Goal: Obtain resource: Download file/media

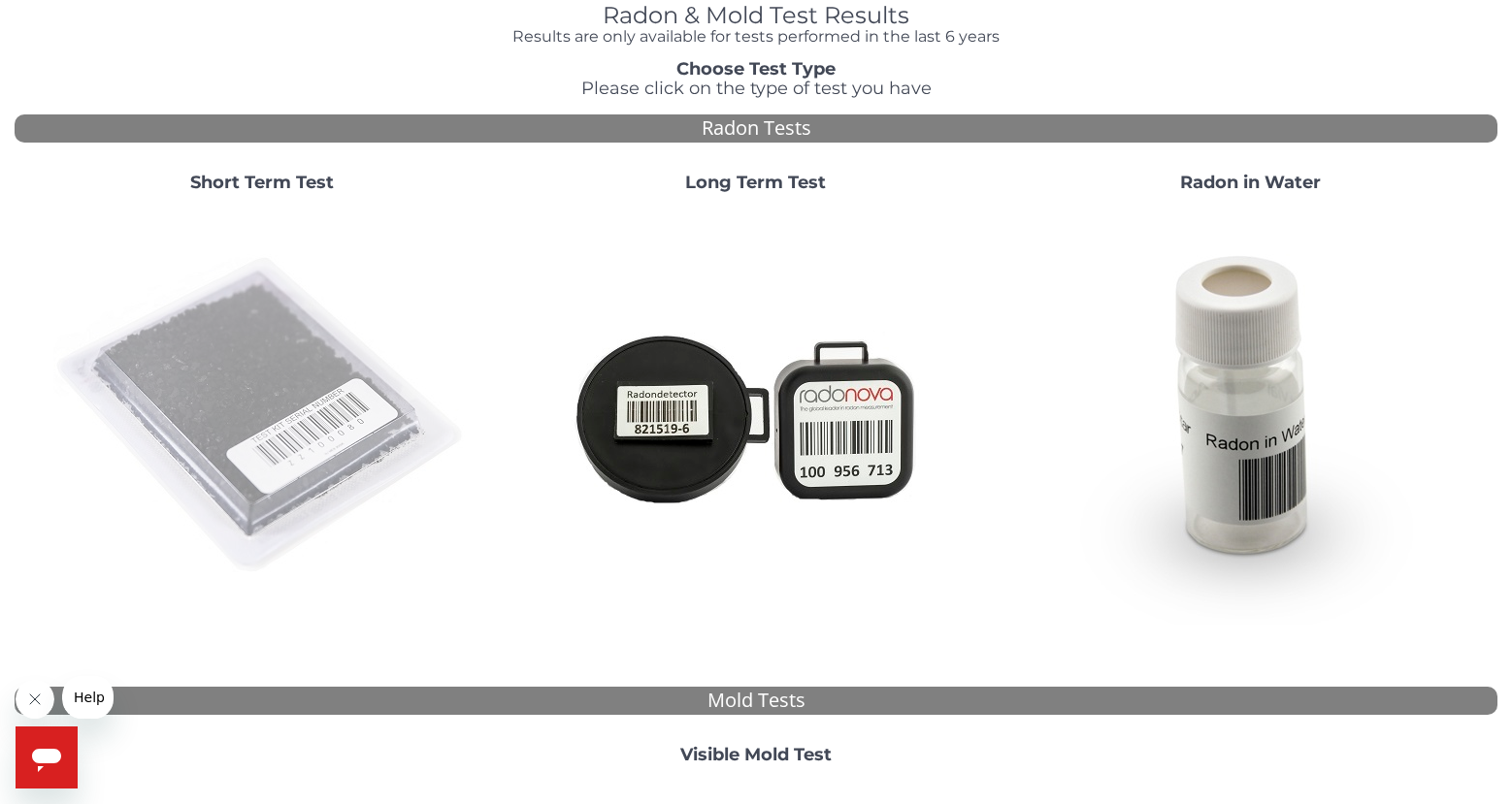
scroll to position [13, 0]
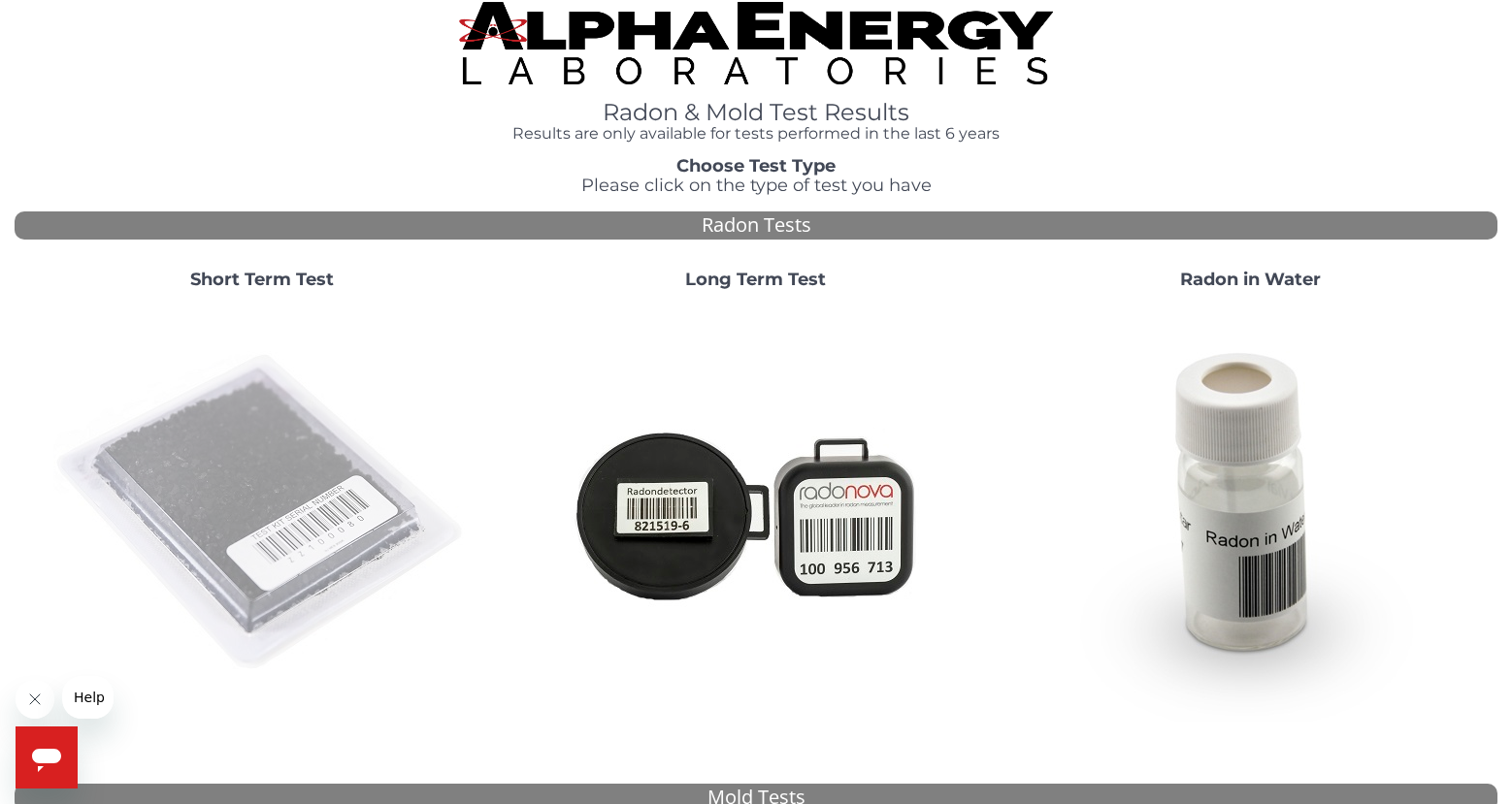
click at [241, 478] on img at bounding box center [262, 513] width 418 height 418
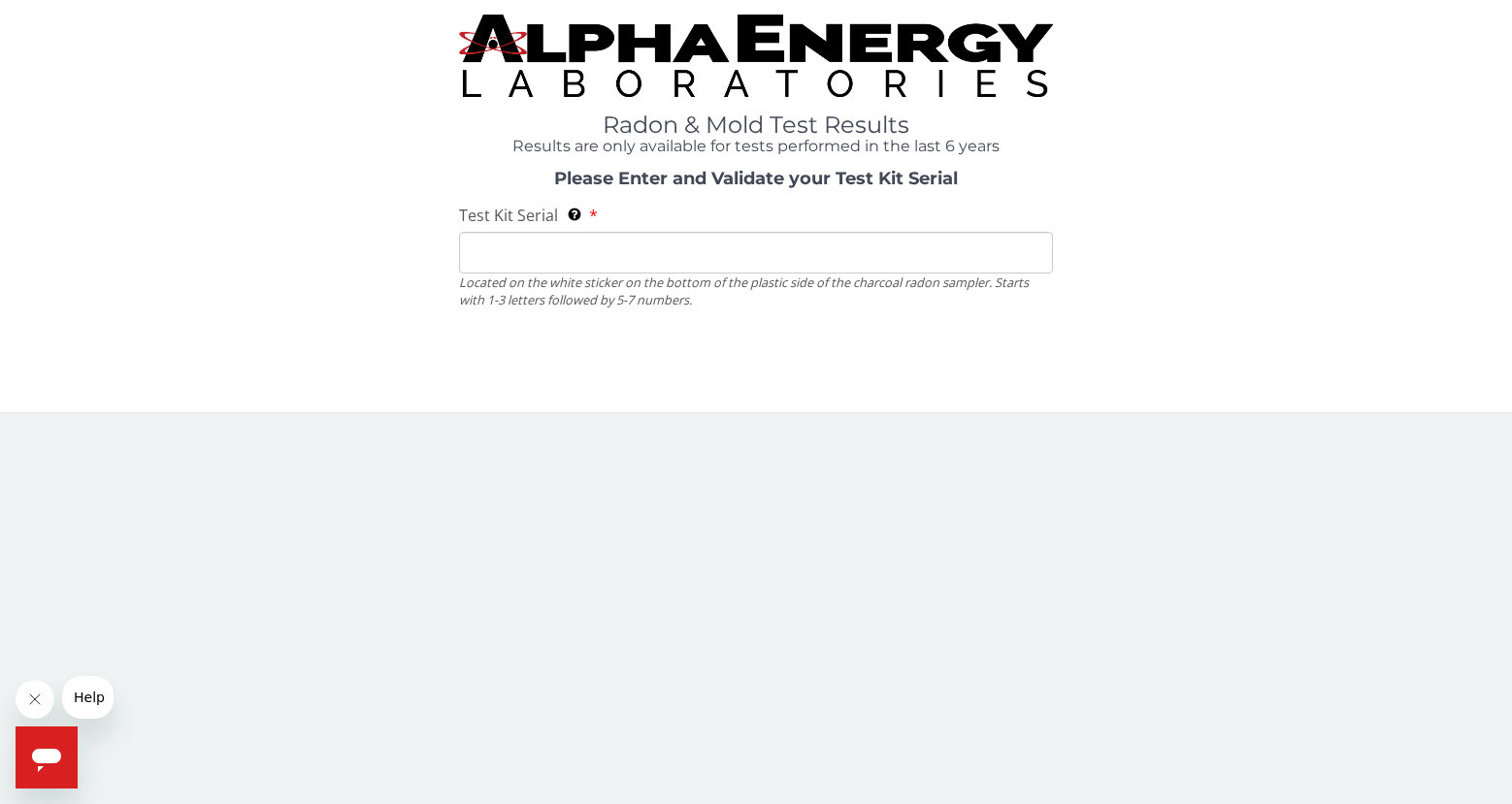
scroll to position [0, 0]
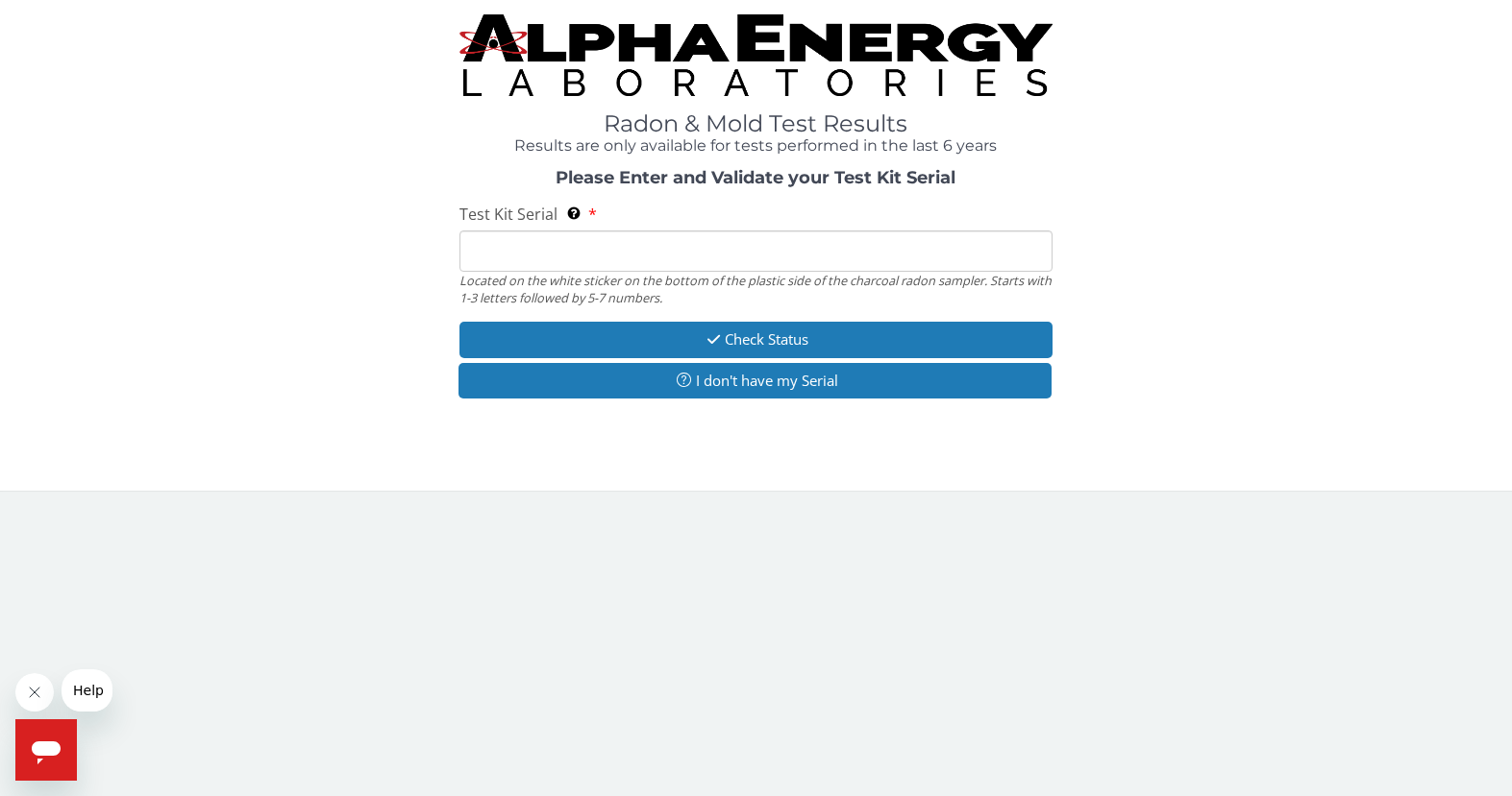
click at [528, 237] on input "Test Kit Serial Located on the white sticker on the bottom of the plastic side …" at bounding box center [755, 251] width 593 height 41
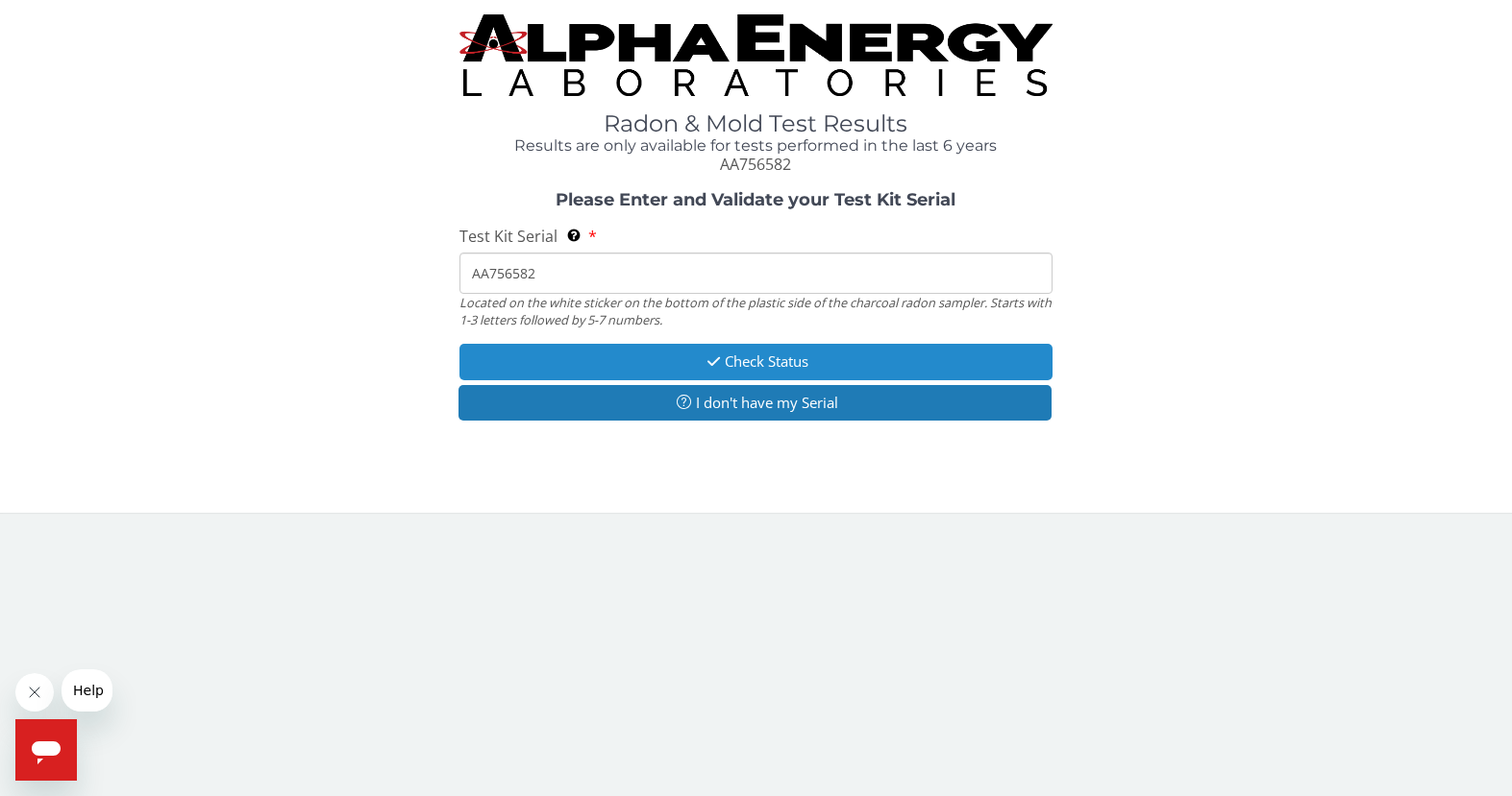
type input "AA756582"
click at [703, 369] on icon "button" at bounding box center [714, 361] width 22 height 14
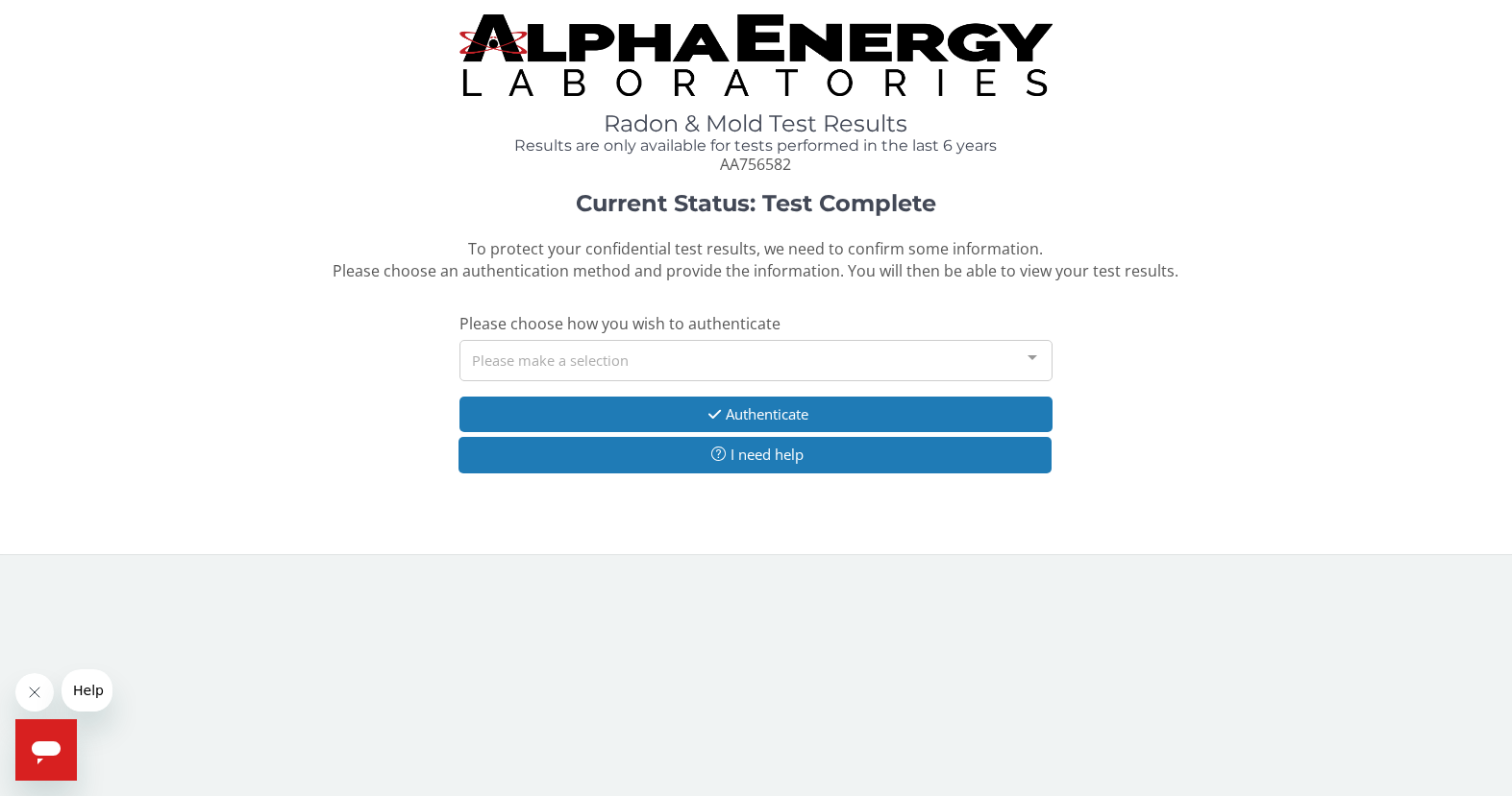
click at [702, 361] on div "Please make a selection" at bounding box center [755, 360] width 593 height 41
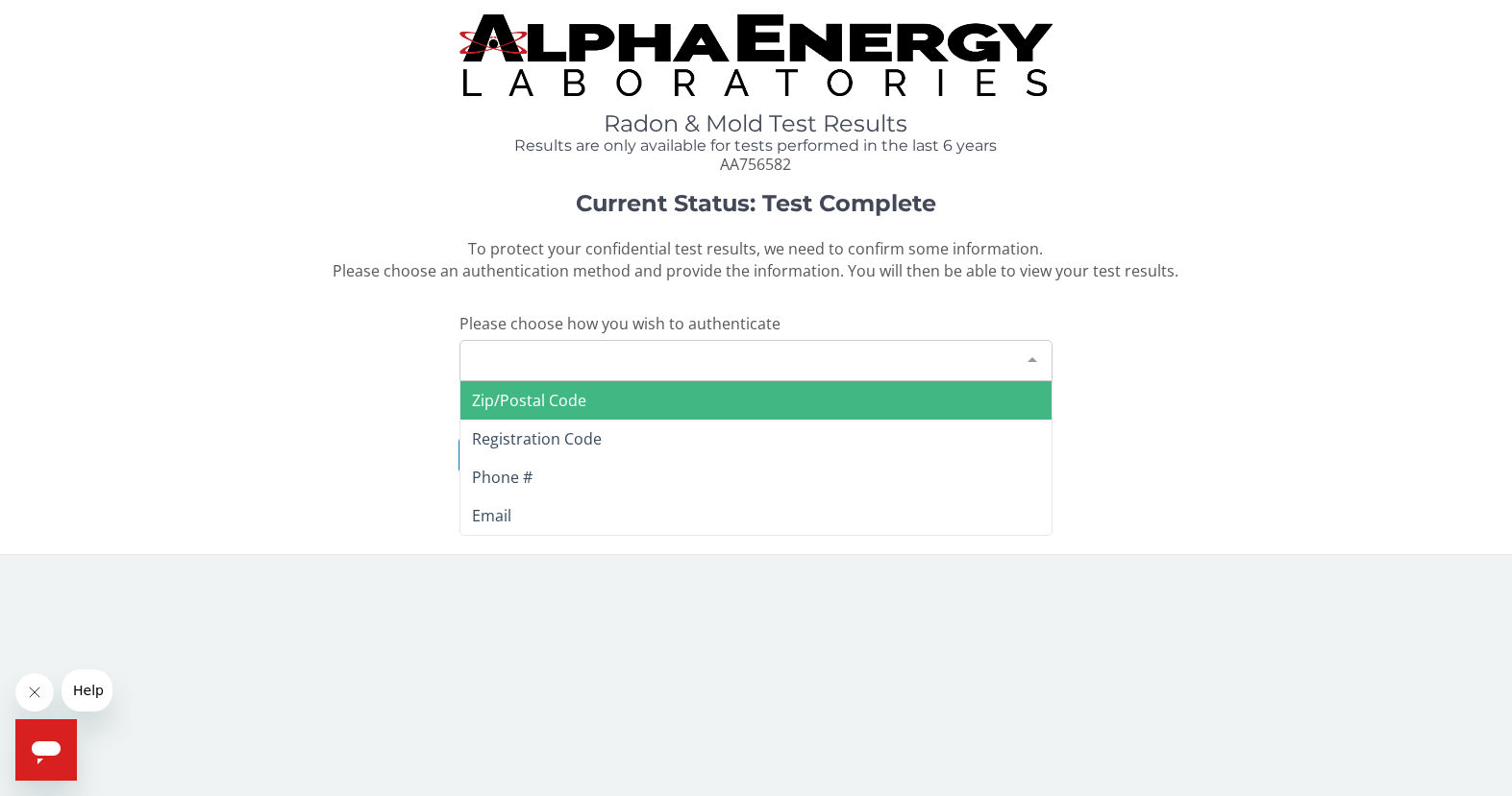
click at [578, 408] on span "Zip/Postal Code" at bounding box center [528, 401] width 115 height 21
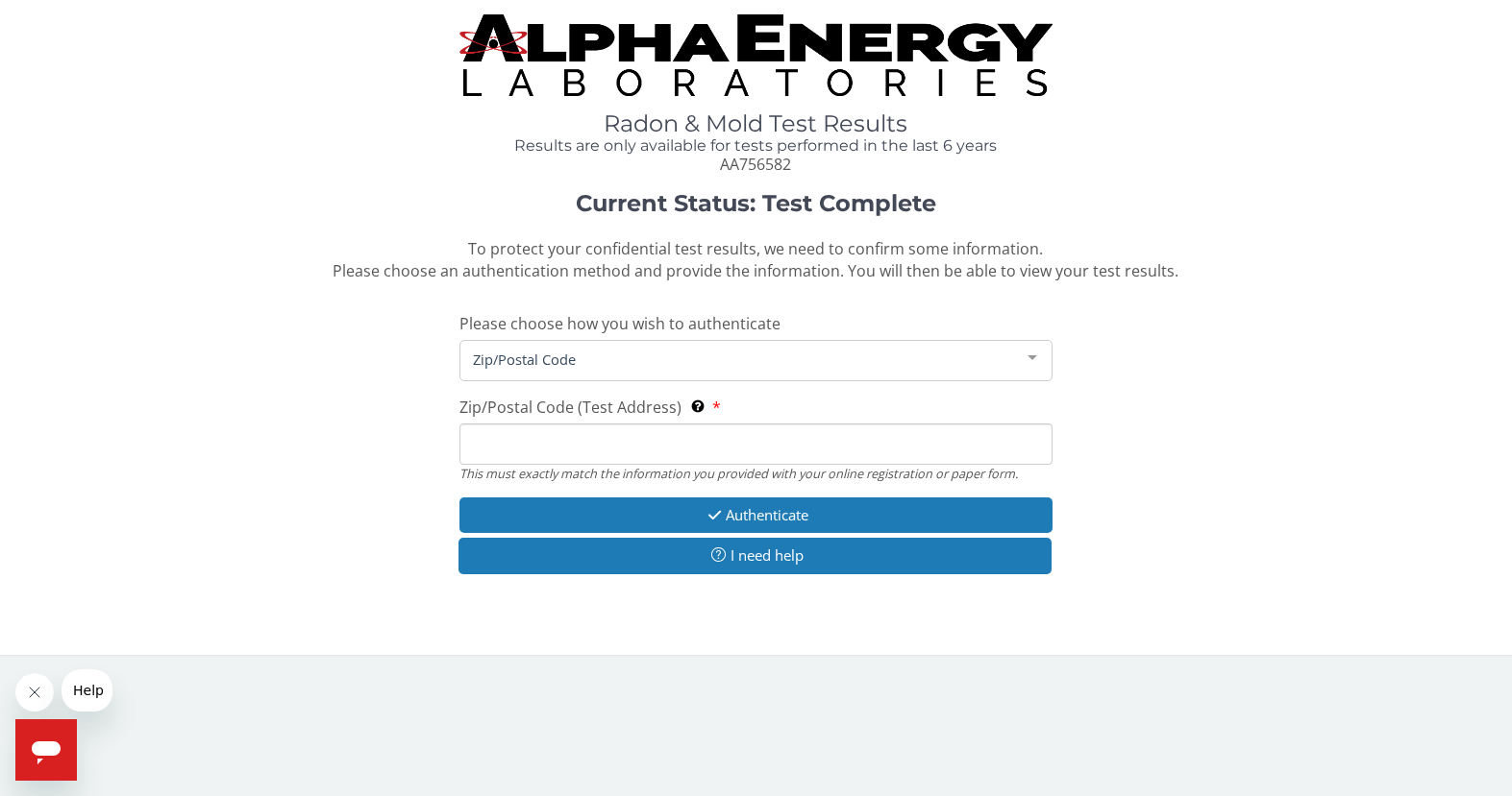
click at [550, 451] on input "Zip/Postal Code (Test Address) This must exactly match the information you prov…" at bounding box center [755, 444] width 593 height 41
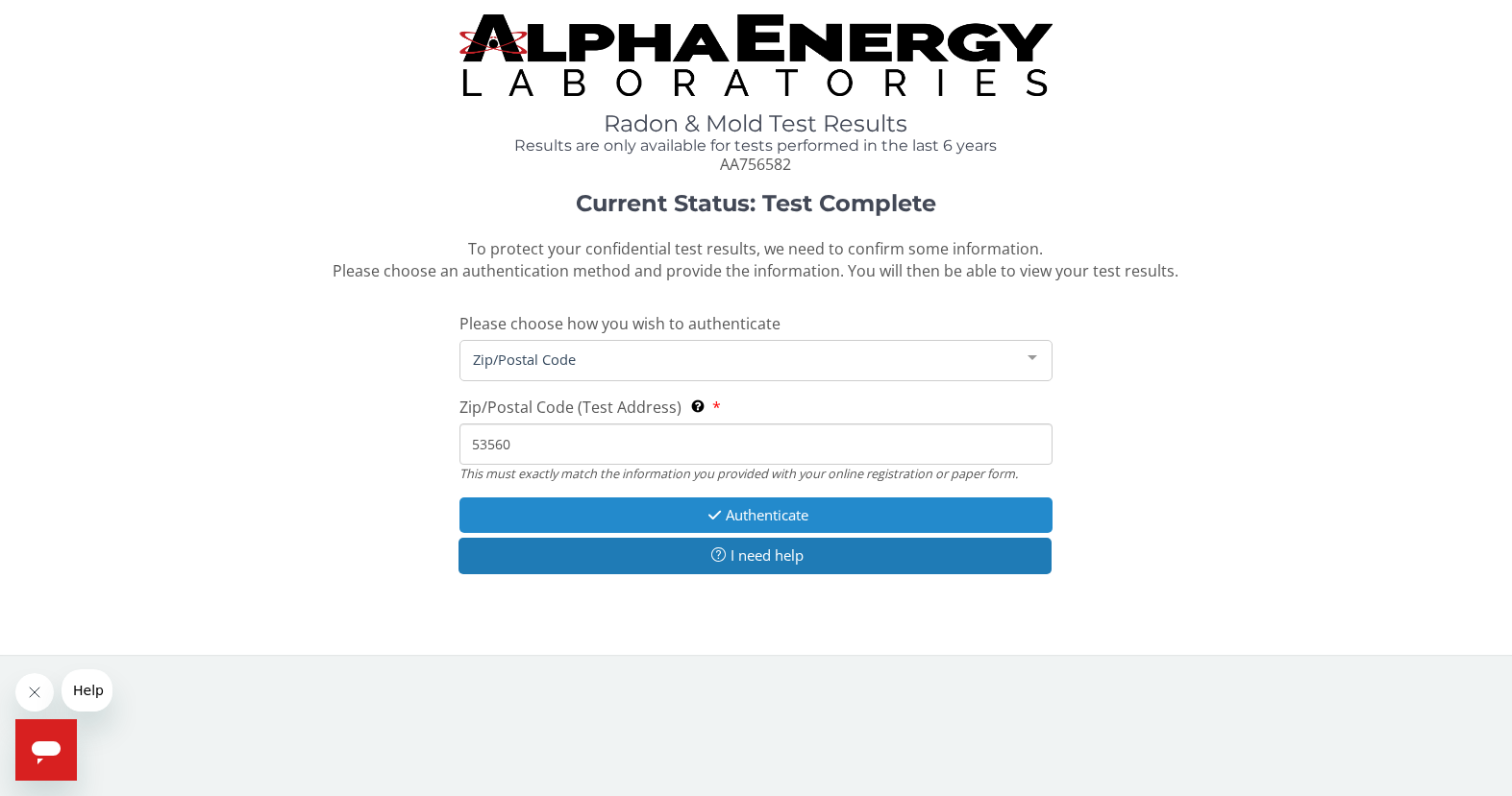
type input "53560"
click at [712, 517] on icon "button" at bounding box center [715, 515] width 22 height 14
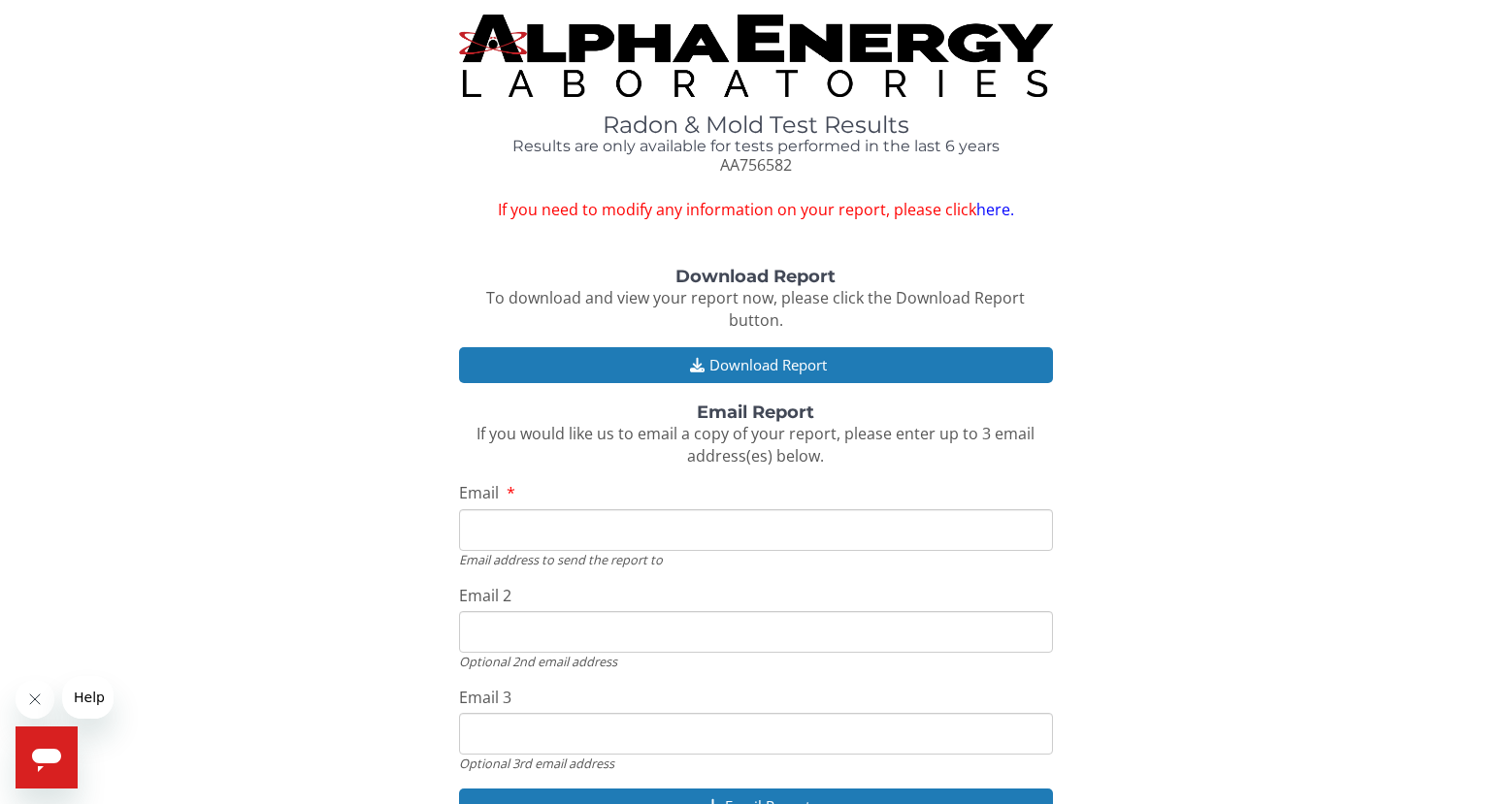
click at [645, 509] on input "Email" at bounding box center [755, 530] width 593 height 42
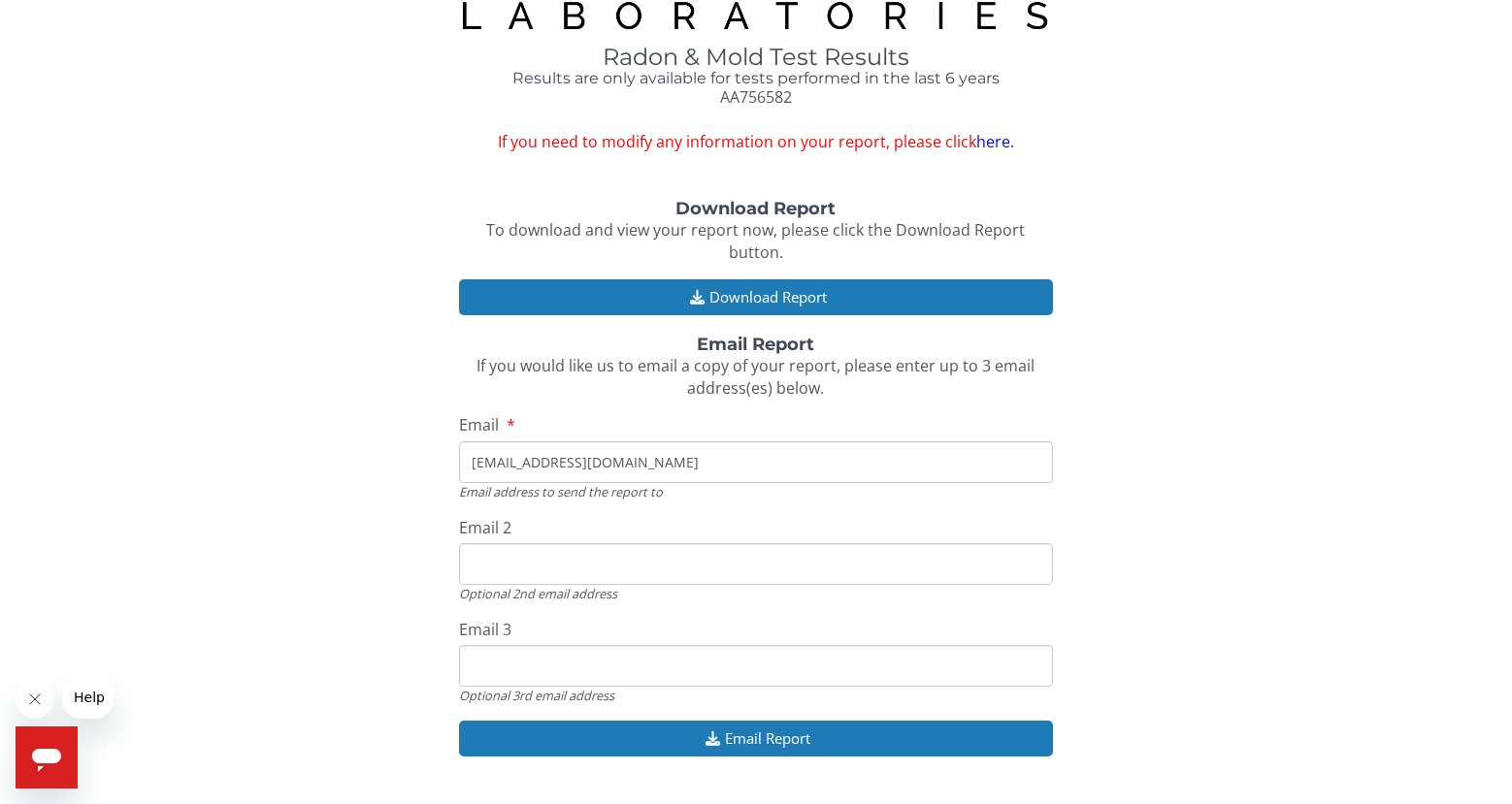
type input "[EMAIL_ADDRESS][DOMAIN_NAME]"
click at [505, 544] on input "Email 2" at bounding box center [755, 564] width 593 height 42
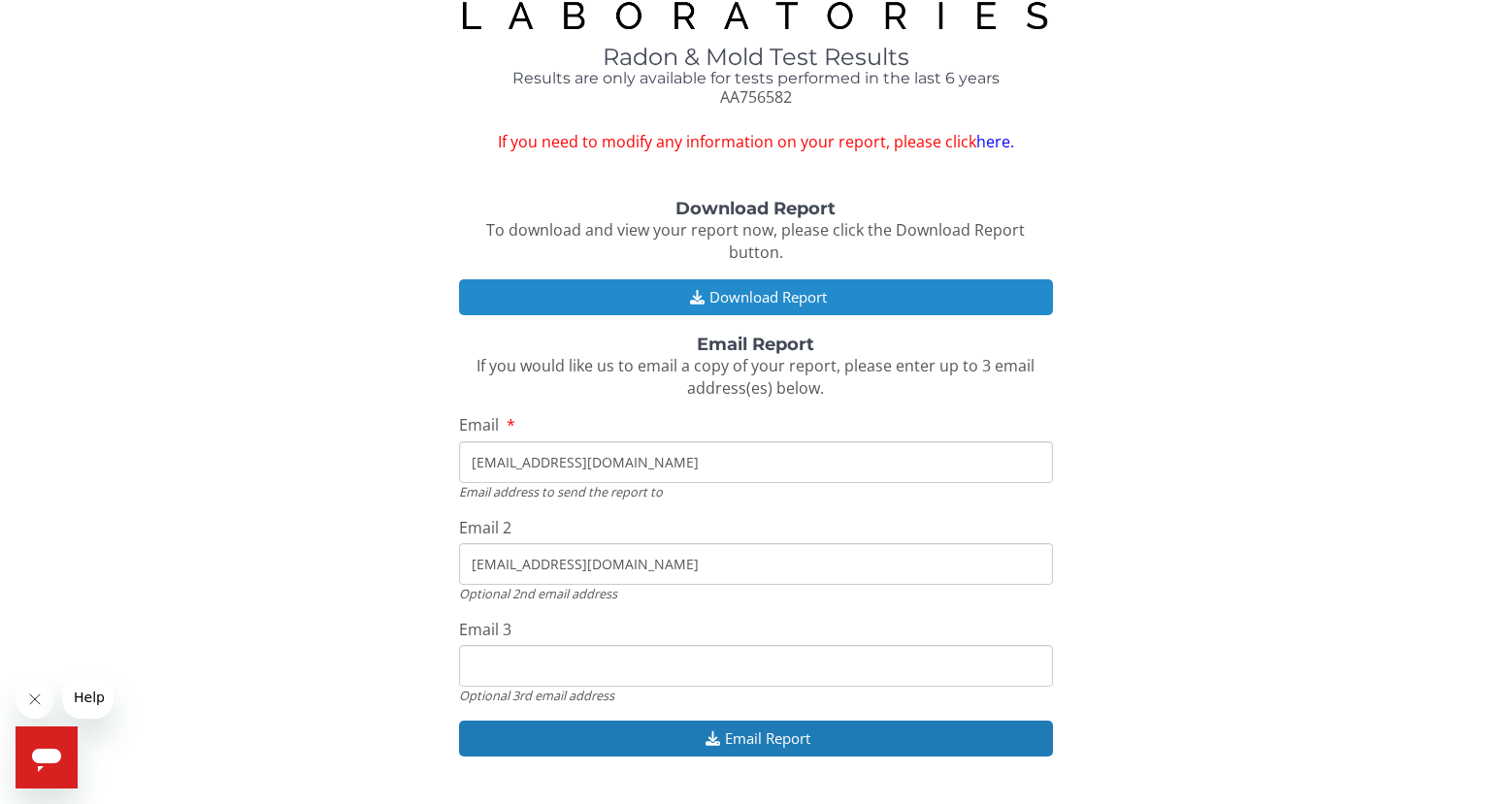
type input "[EMAIL_ADDRESS][DOMAIN_NAME]"
click at [726, 279] on button "Download Report" at bounding box center [755, 297] width 593 height 36
